Goal: Task Accomplishment & Management: Manage account settings

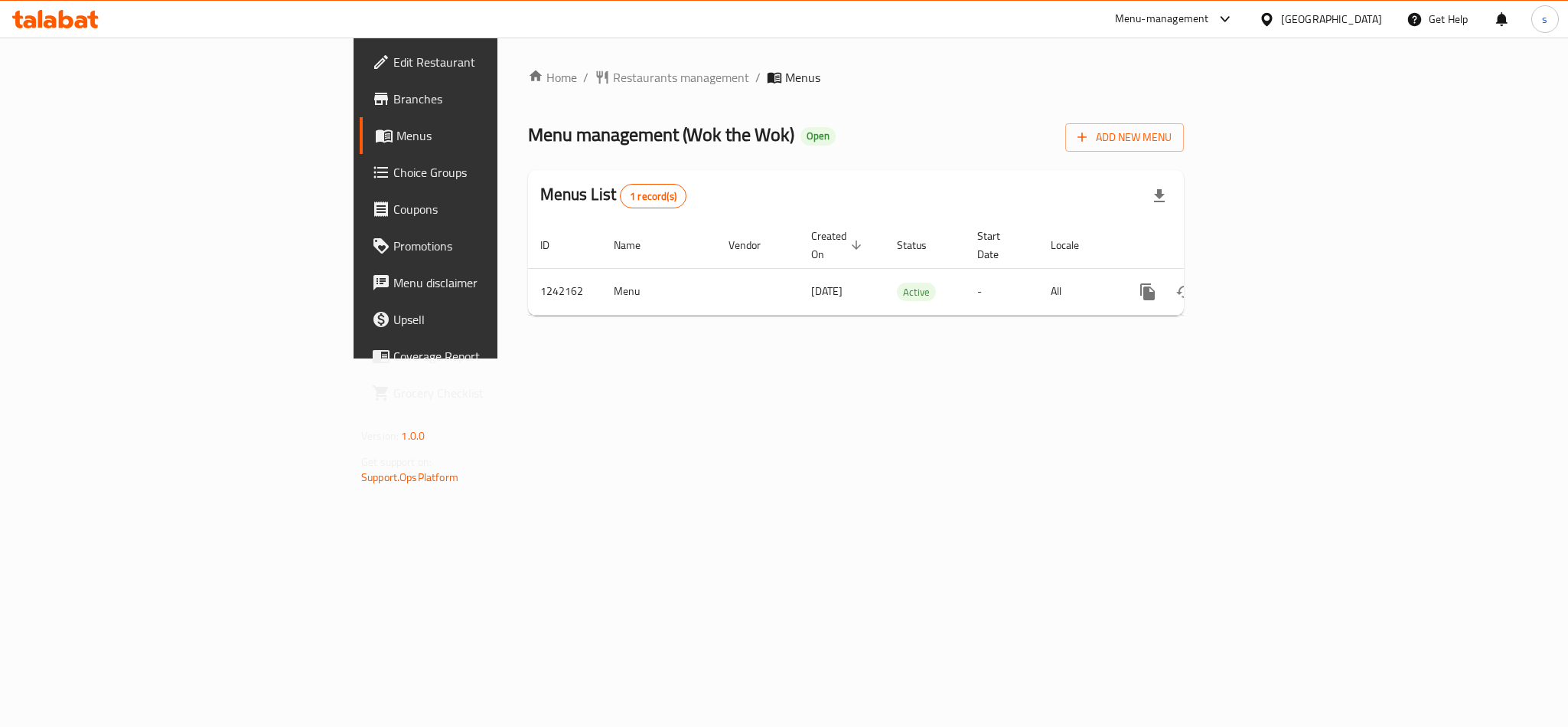
click at [1312, 19] on div "[GEOGRAPHIC_DATA]" at bounding box center [1331, 19] width 101 height 17
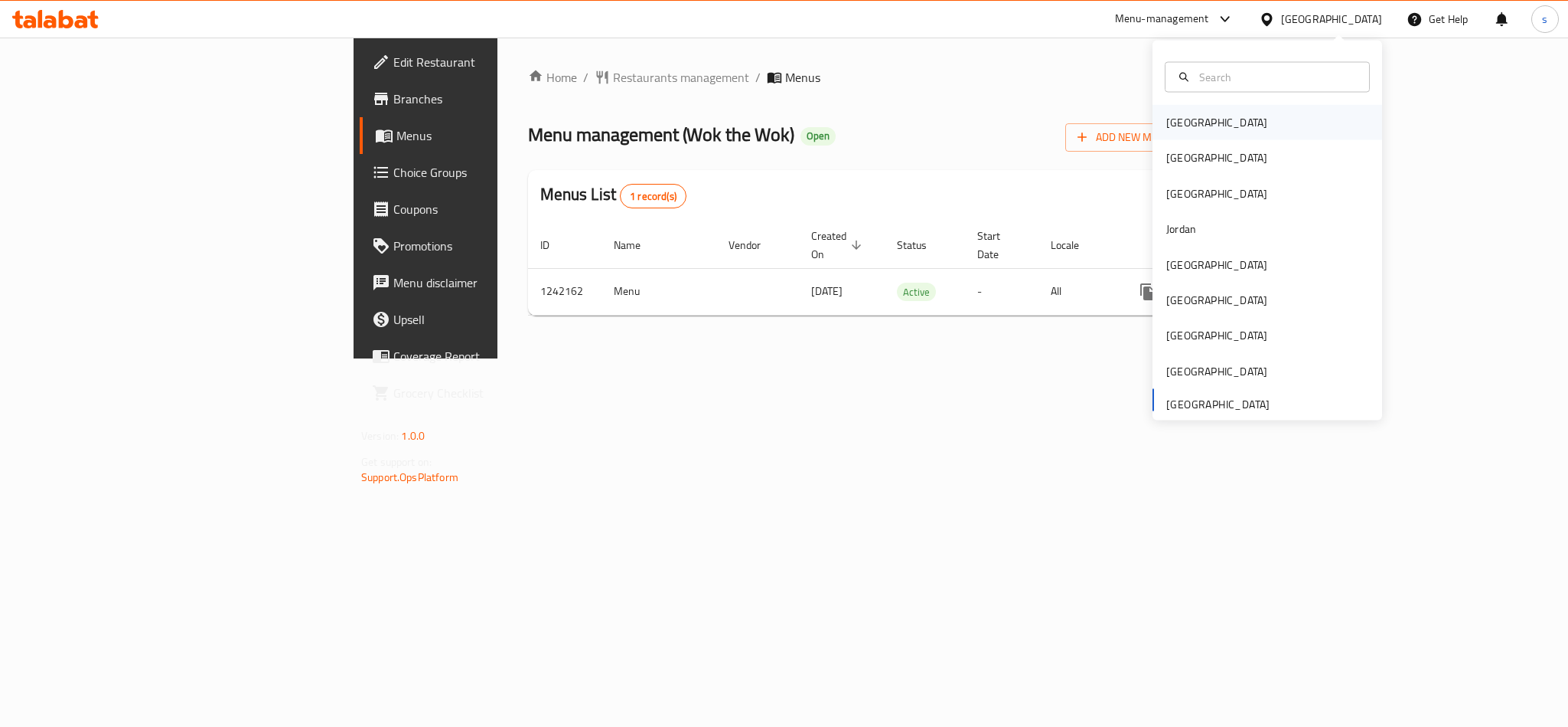
click at [1167, 123] on div "Bahrain" at bounding box center [1217, 123] width 101 height 17
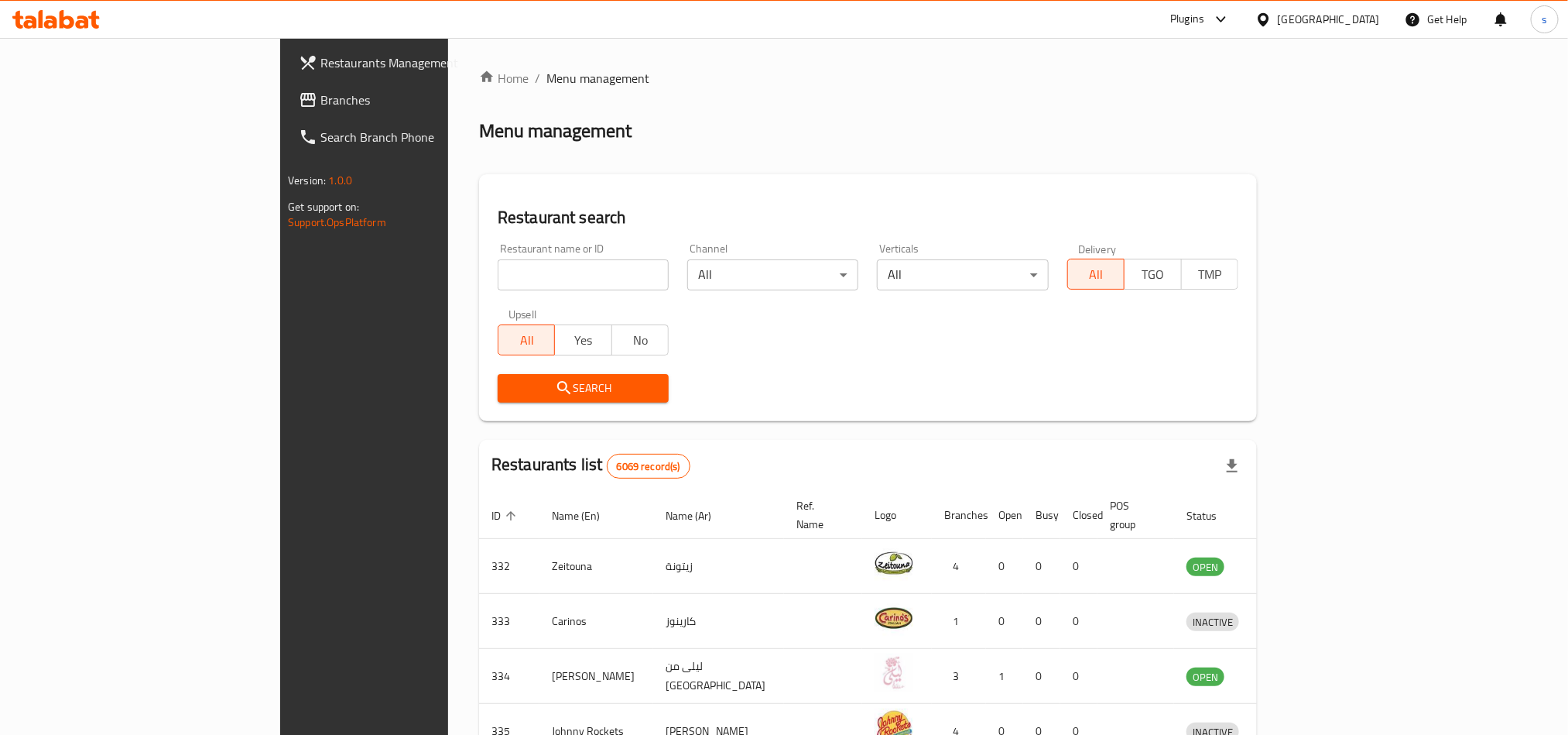
click at [1377, 19] on div "Bahrain" at bounding box center [1329, 19] width 102 height 17
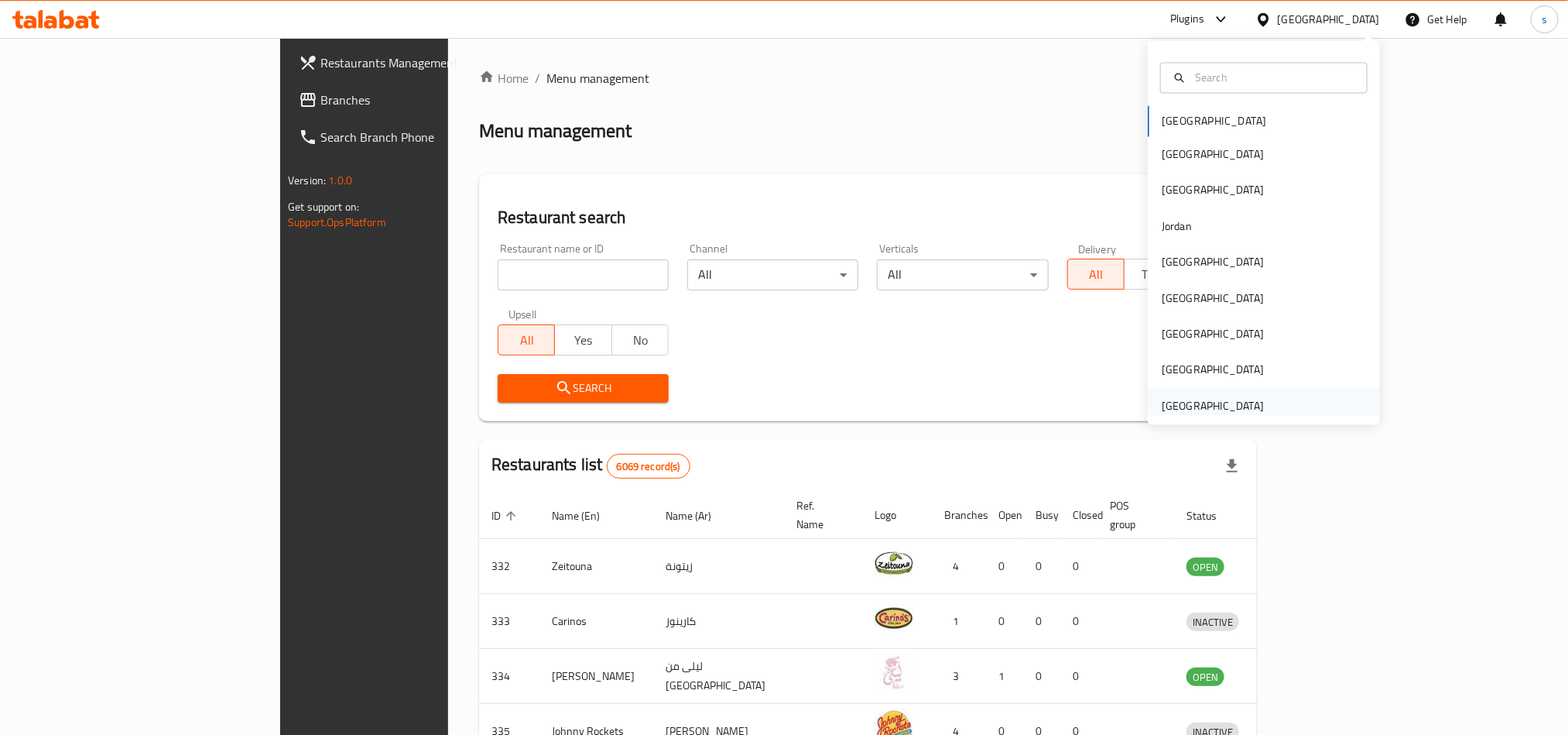
click at [1233, 409] on div "[GEOGRAPHIC_DATA]" at bounding box center [1212, 406] width 102 height 17
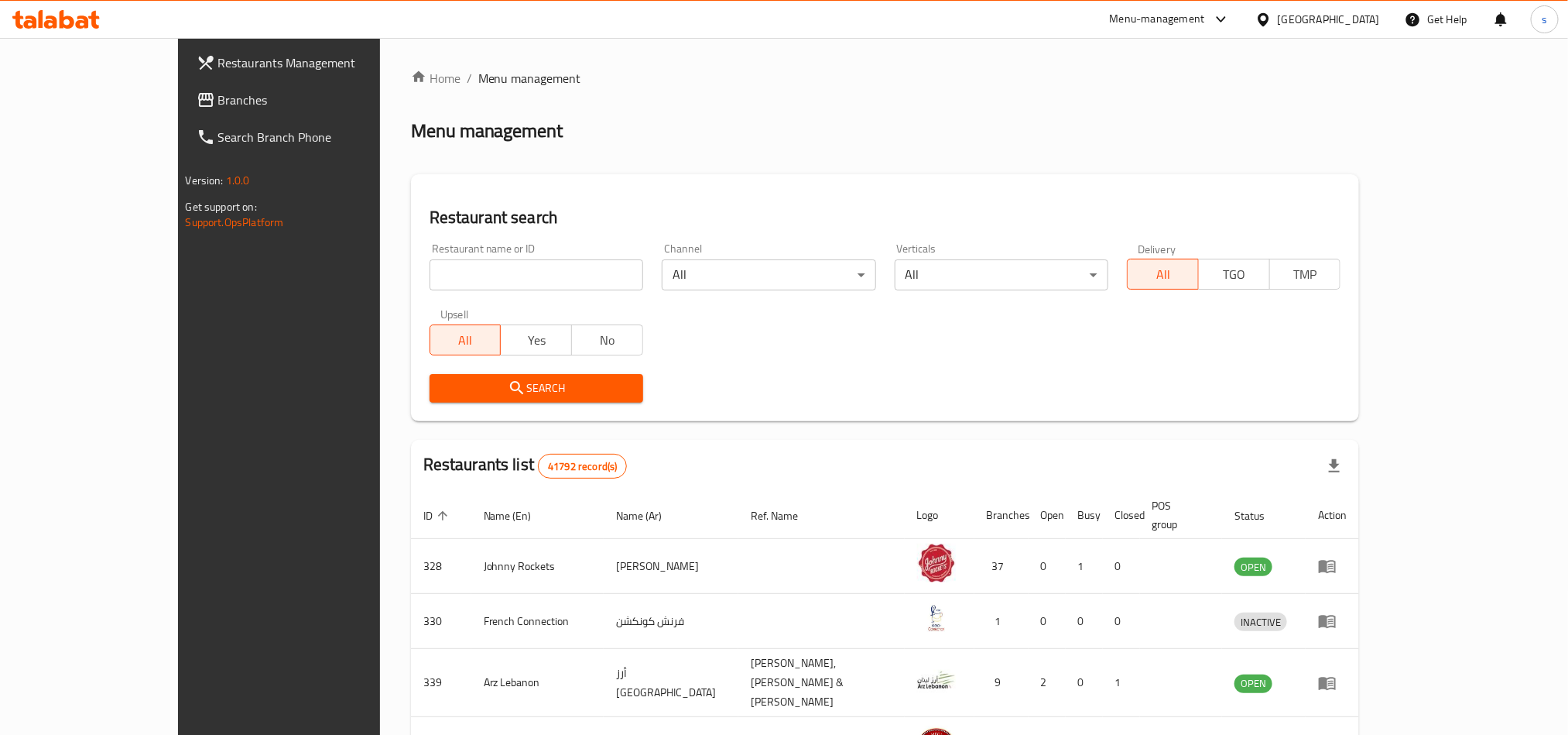
click at [1321, 10] on div "[GEOGRAPHIC_DATA]" at bounding box center [1329, 19] width 102 height 17
click at [218, 101] on span "Branches" at bounding box center [322, 99] width 209 height 18
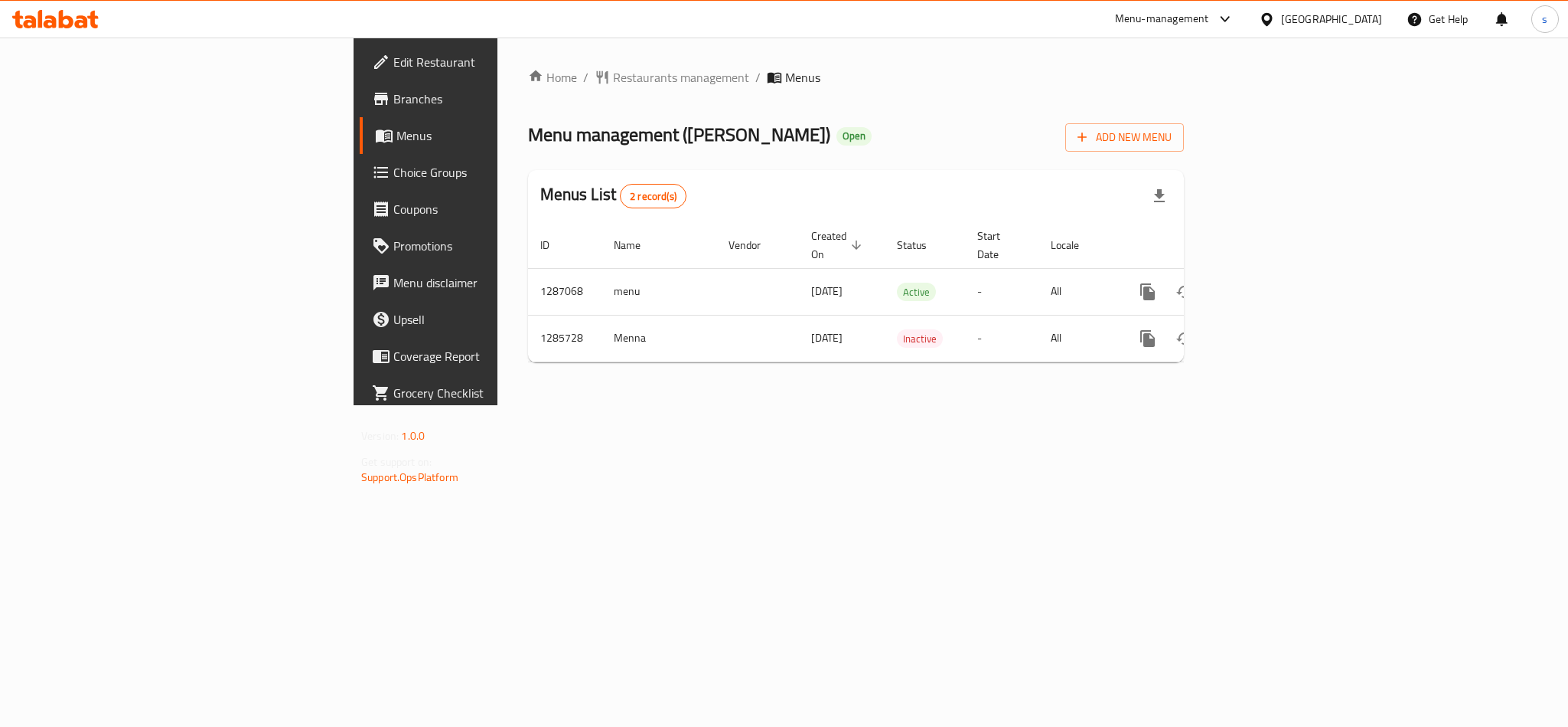
click at [1310, 16] on div "[GEOGRAPHIC_DATA]" at bounding box center [1331, 19] width 101 height 17
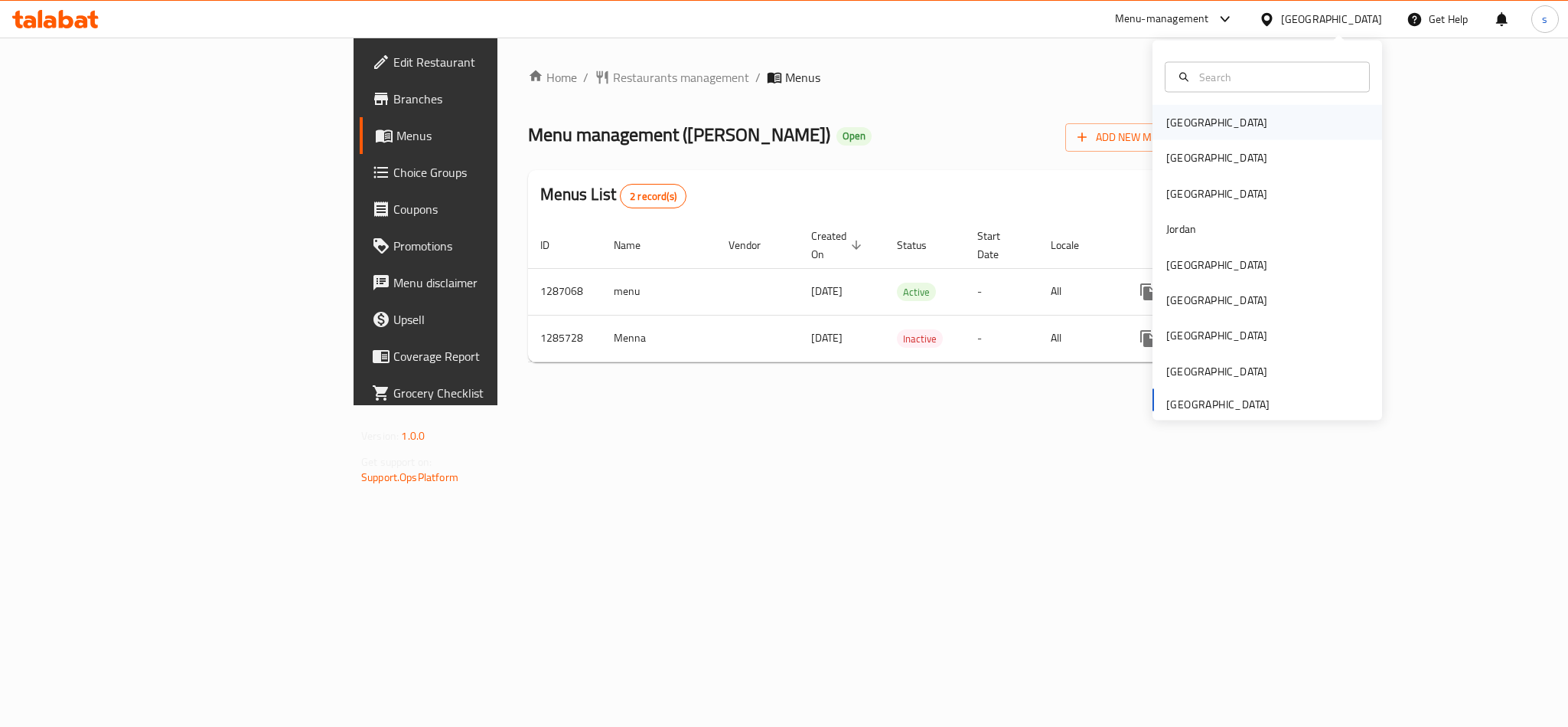
click at [1163, 108] on div "Bahrain" at bounding box center [1217, 122] width 125 height 35
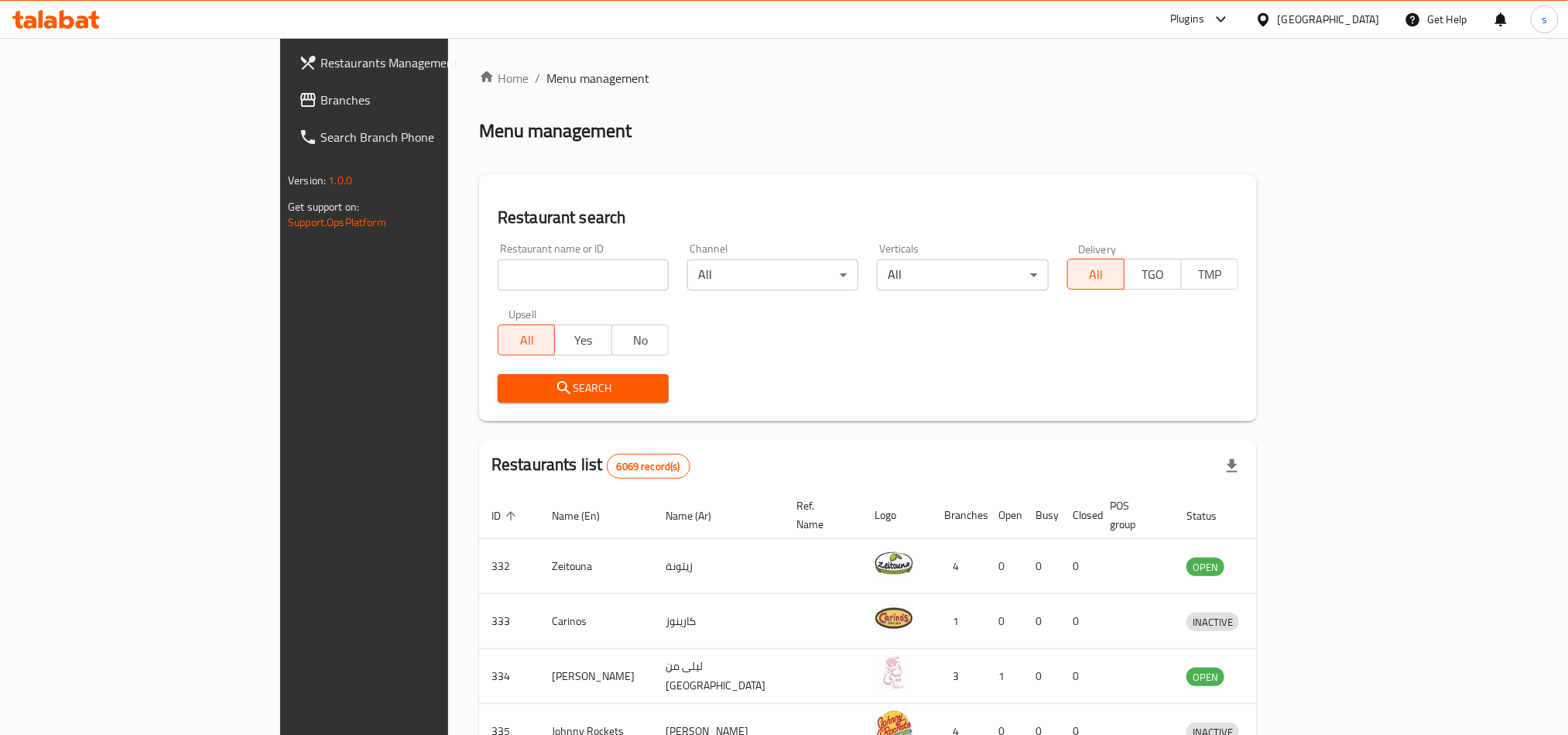
click at [1370, 23] on div "Bahrain" at bounding box center [1329, 19] width 102 height 17
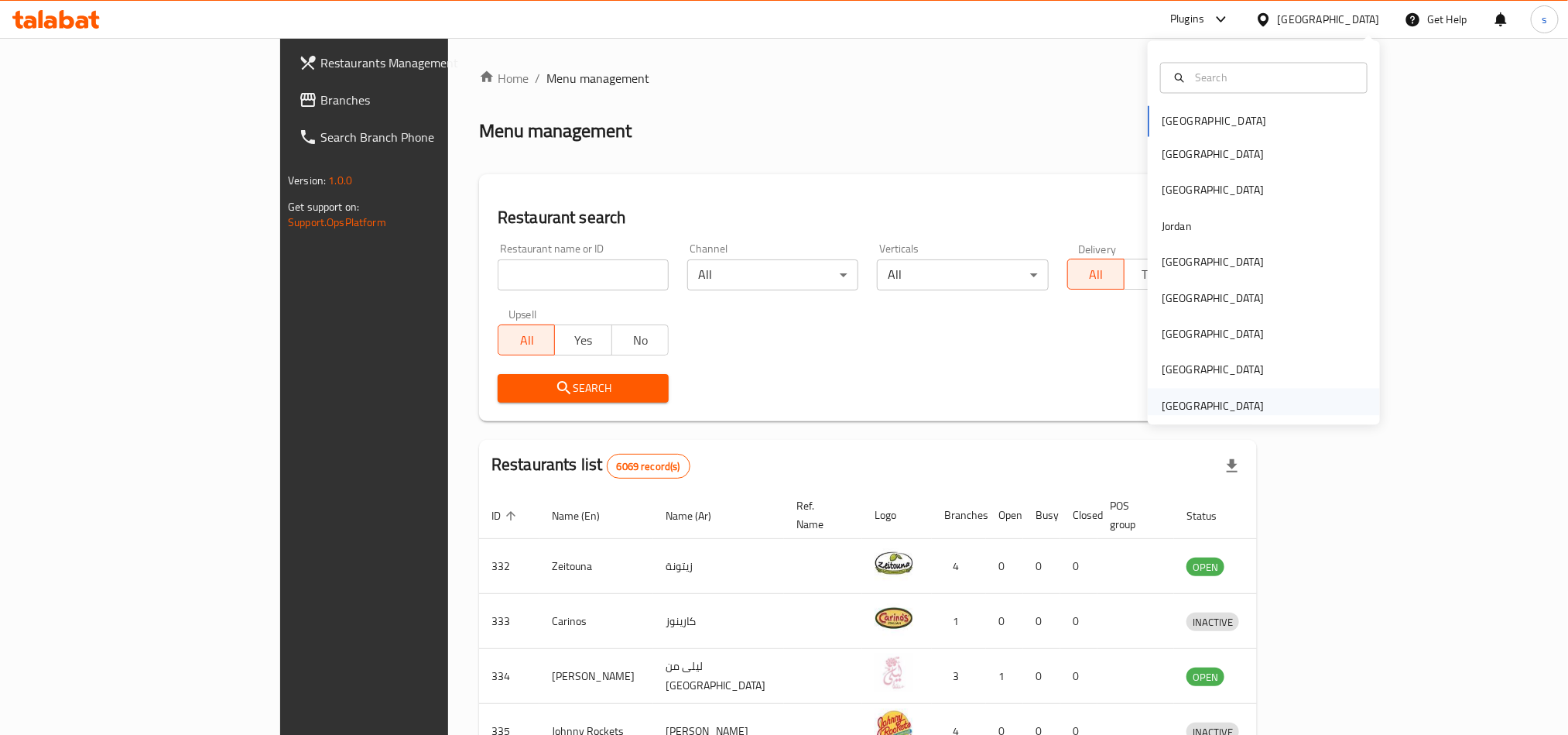
click at [1226, 407] on div "[GEOGRAPHIC_DATA]" at bounding box center [1212, 406] width 102 height 17
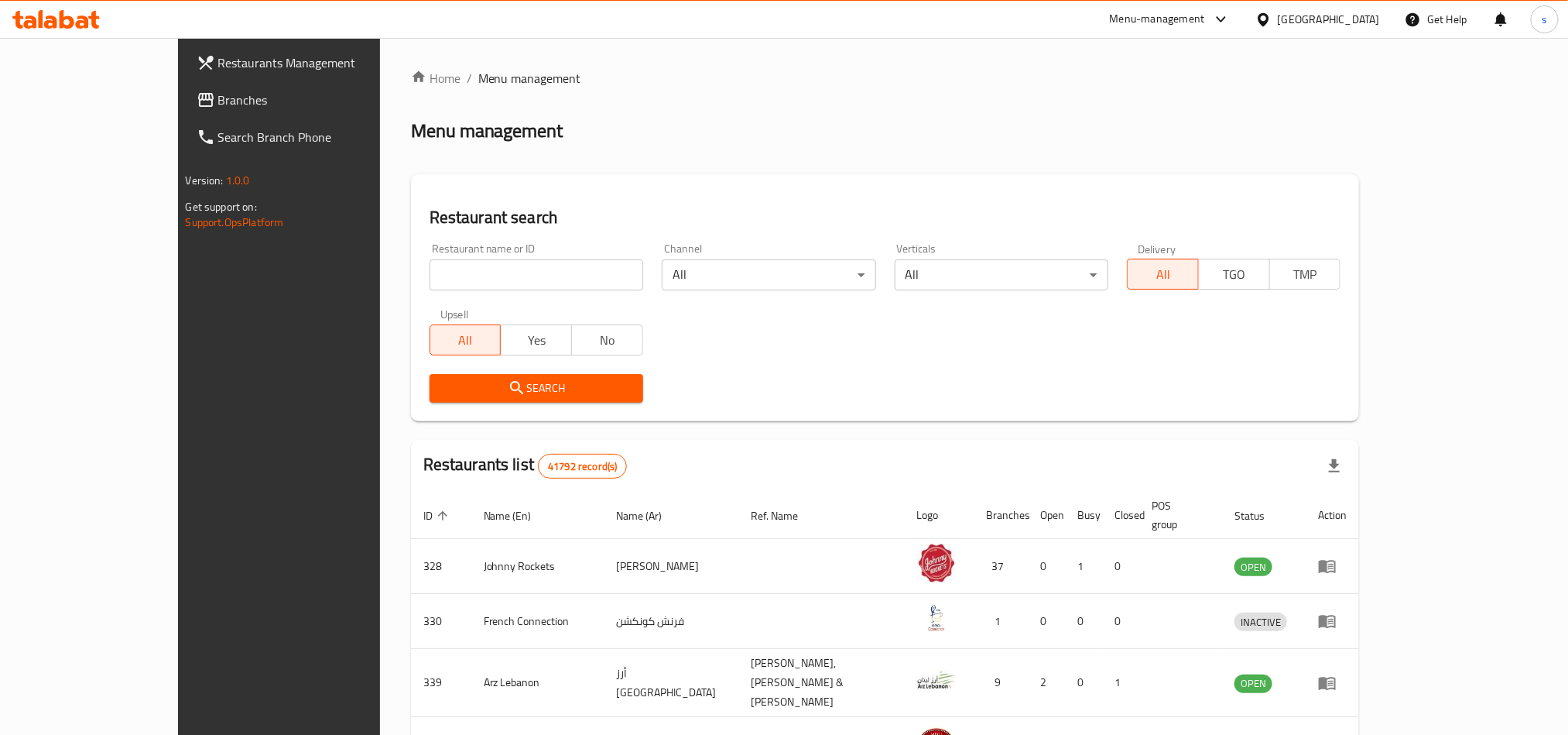
click at [218, 102] on span "Branches" at bounding box center [322, 99] width 209 height 18
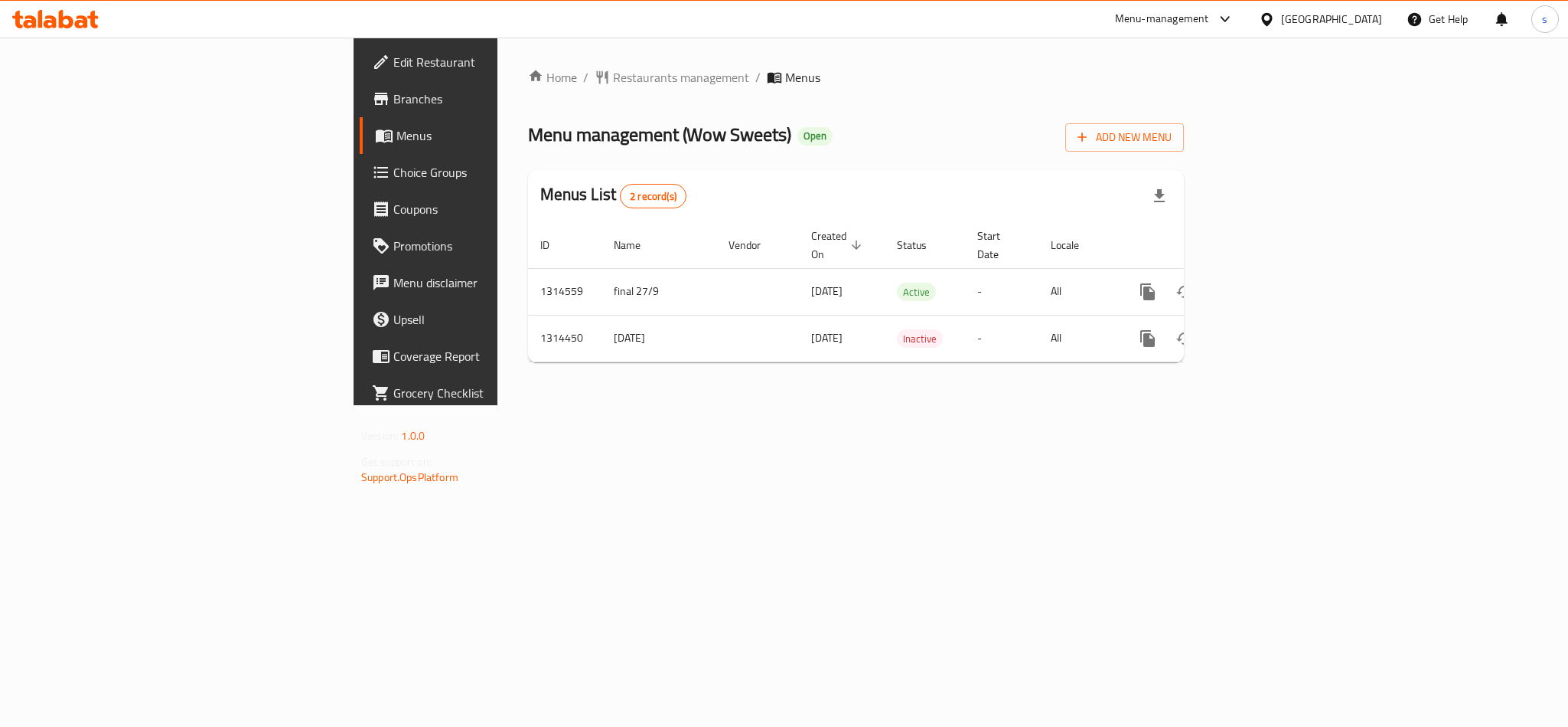
click at [1288, 17] on div "[GEOGRAPHIC_DATA]" at bounding box center [1331, 19] width 101 height 17
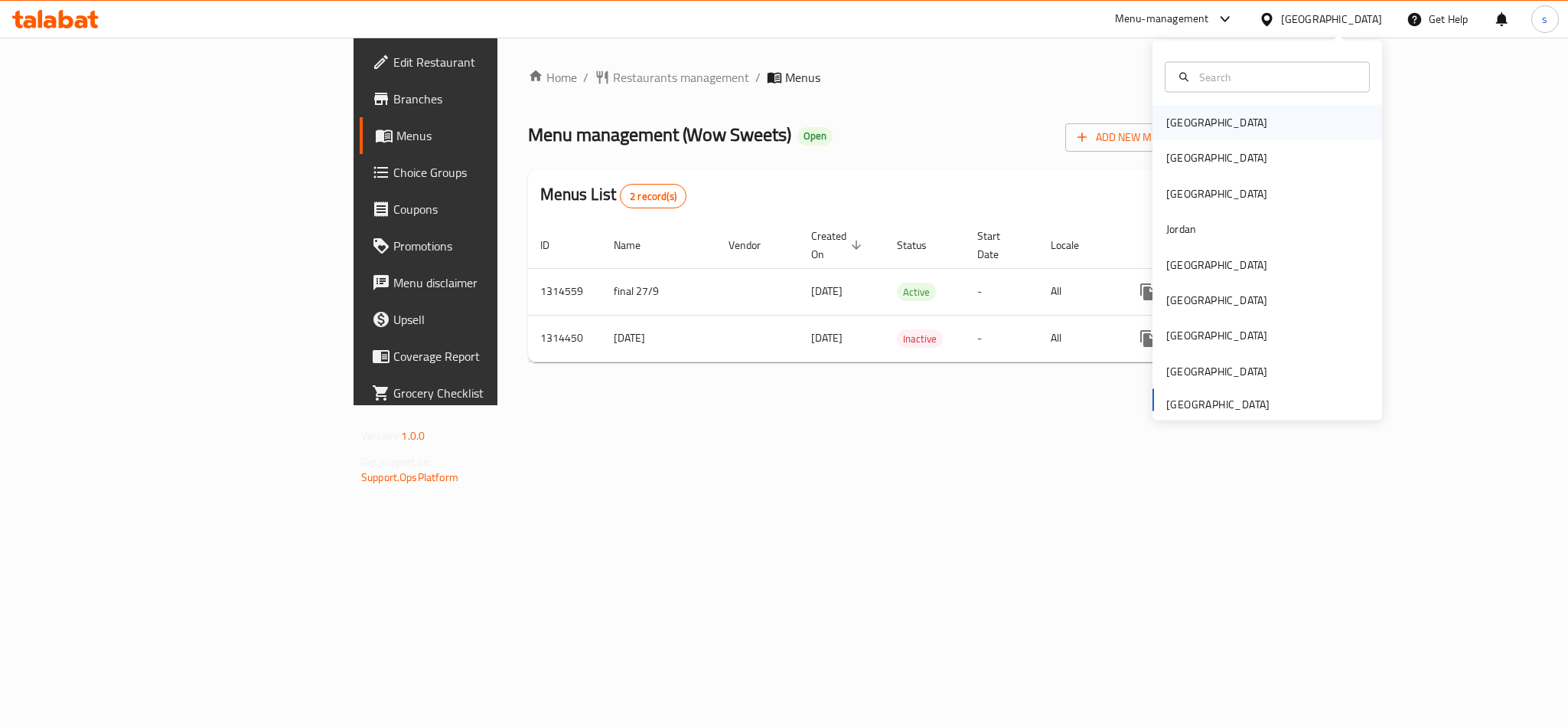
click at [1195, 123] on div "Bahrain" at bounding box center [1217, 122] width 125 height 35
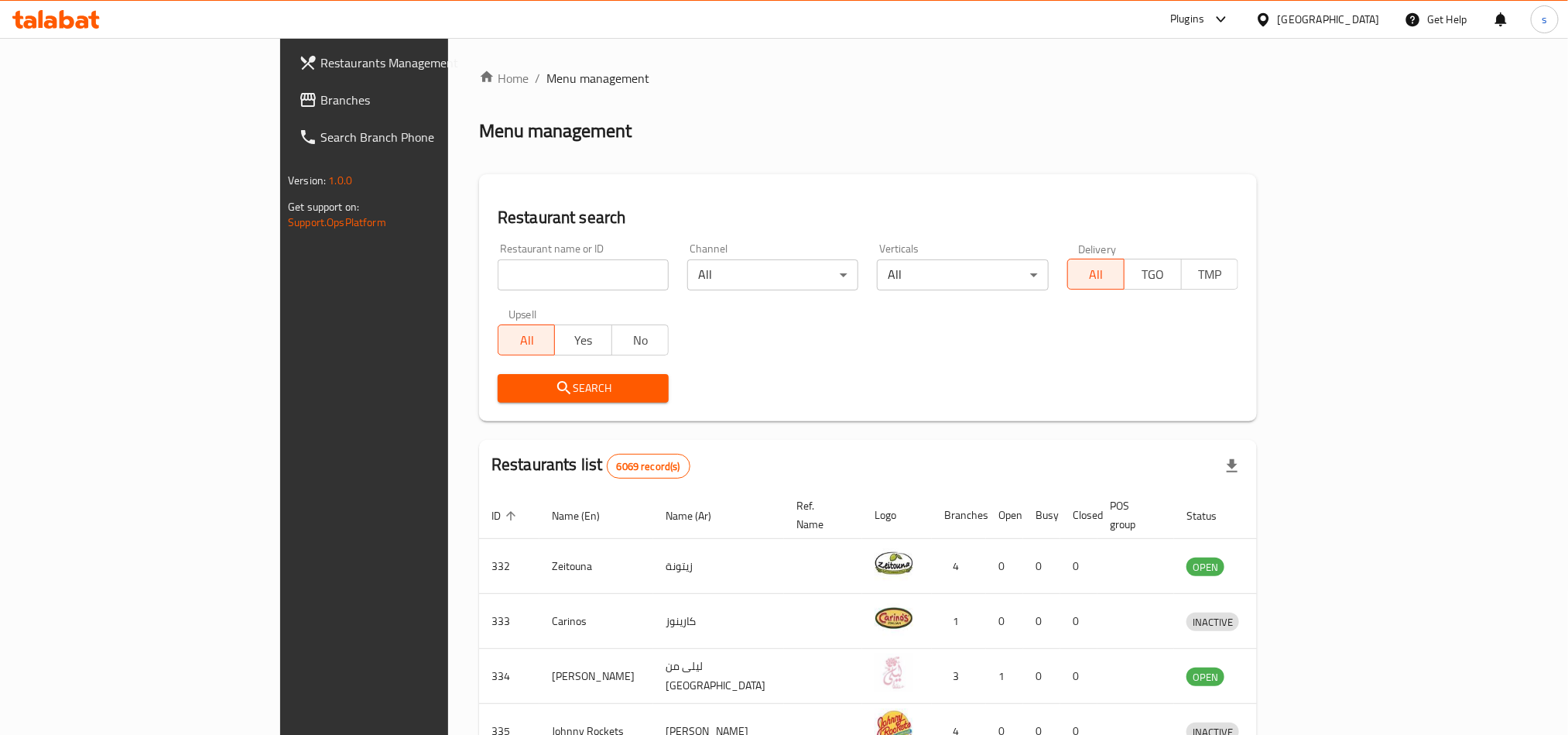
click at [1348, 17] on div "Bahrain" at bounding box center [1329, 19] width 102 height 17
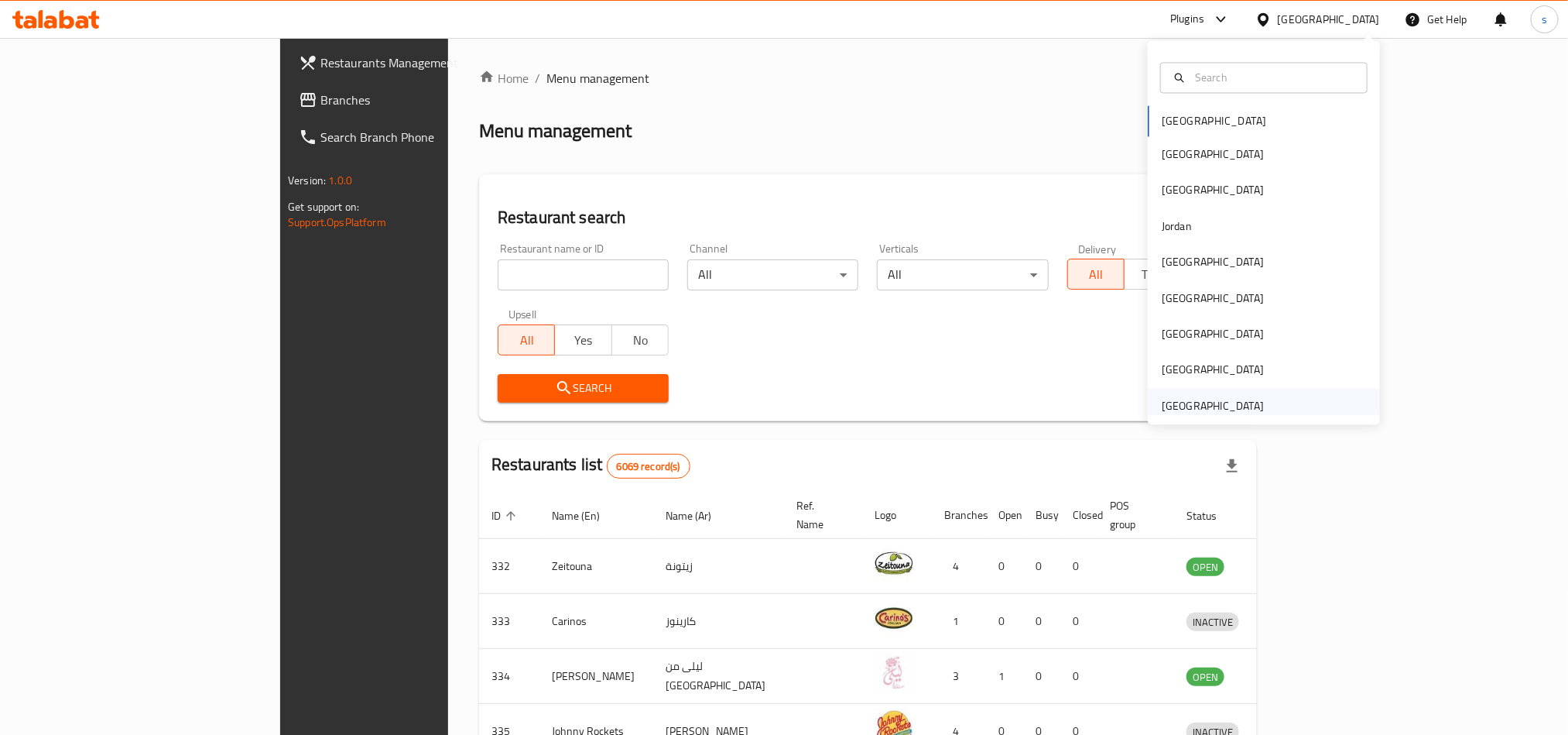
click at [1233, 407] on div "[GEOGRAPHIC_DATA]" at bounding box center [1212, 406] width 102 height 17
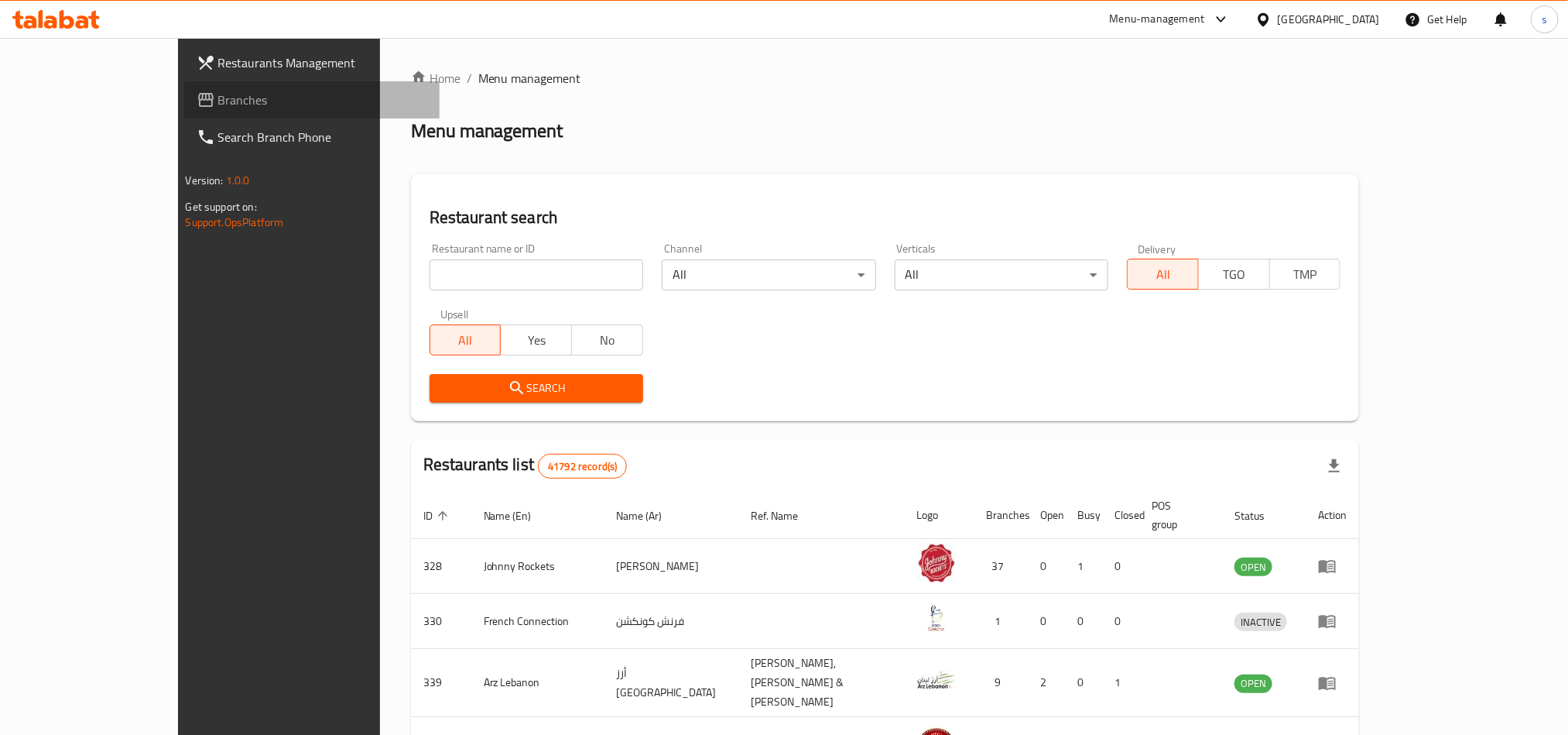
click at [218, 96] on span "Branches" at bounding box center [322, 99] width 209 height 18
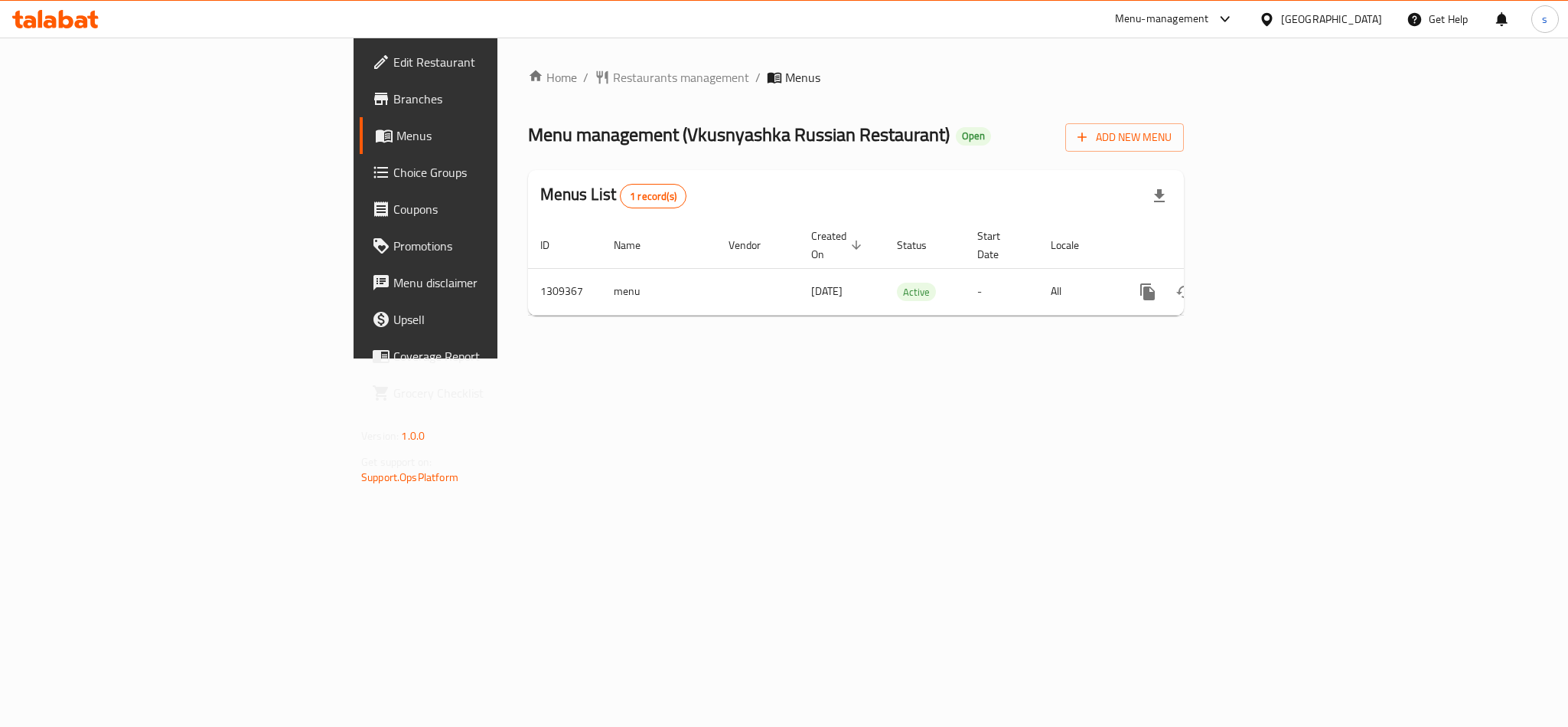
click at [393, 173] on span "Choice Groups" at bounding box center [498, 172] width 210 height 18
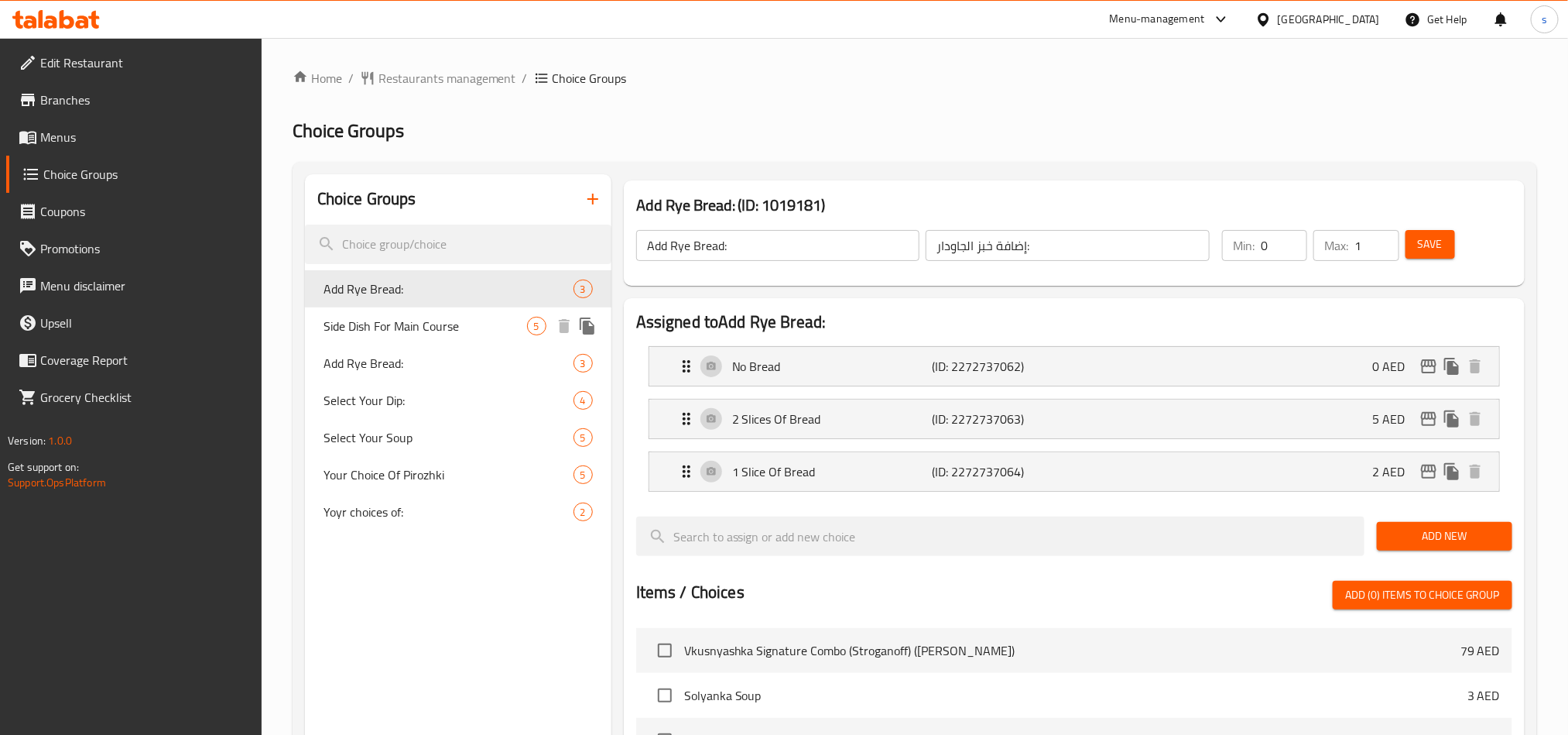
click at [381, 332] on span "Side Dish For Main Course" at bounding box center [425, 325] width 204 height 18
type input "Side Dish For Main Course"
type input "طبق جانبي للطبق الرئيسي"
type input "1"
